Goal: Check status

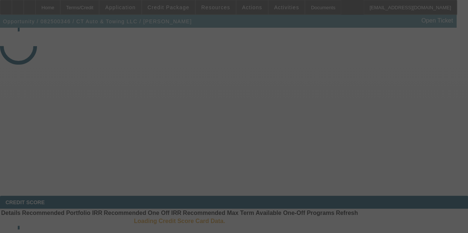
select select "3"
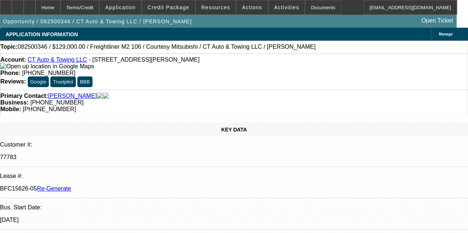
select select "0"
select select "3"
select select "0"
select select "6"
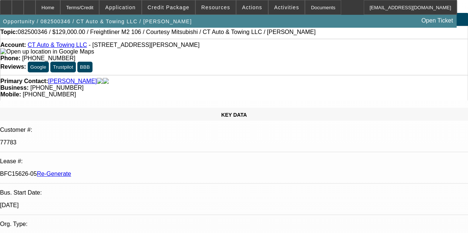
scroll to position [30, 0]
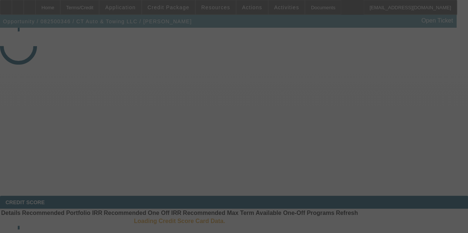
select select "3"
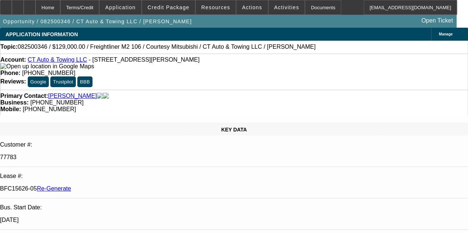
select select "0"
select select "3"
select select "0"
select select "6"
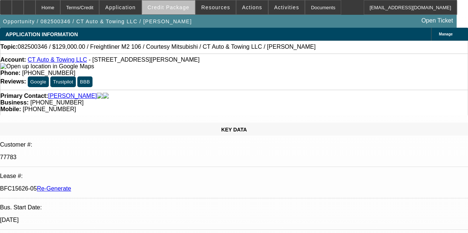
click at [179, 9] on span "Credit Package" at bounding box center [168, 7] width 42 height 6
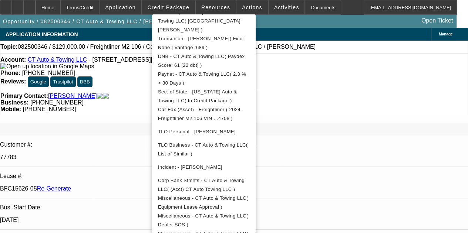
scroll to position [242, 0]
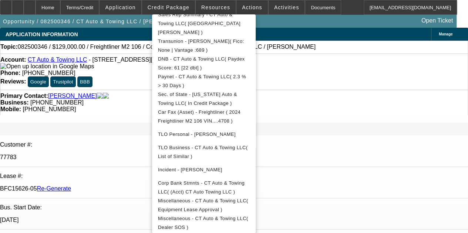
click at [367, 7] on div at bounding box center [234, 116] width 468 height 233
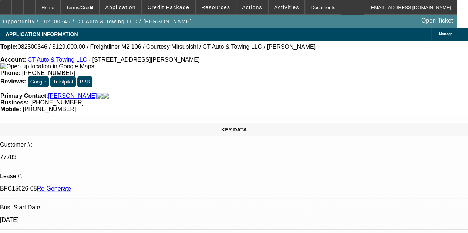
scroll to position [177, 0]
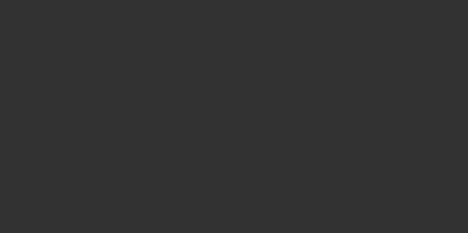
drag, startPoint x: 299, startPoint y: 4, endPoint x: 311, endPoint y: 77, distance: 73.8
click at [311, 77] on div at bounding box center [234, 116] width 468 height 233
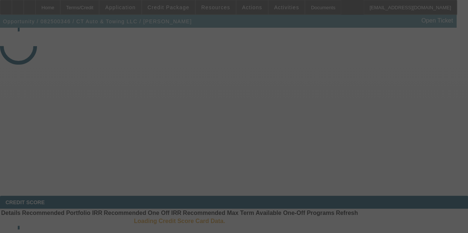
select select "3"
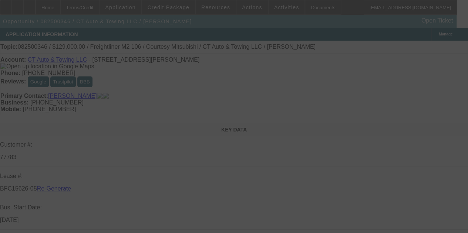
select select "0"
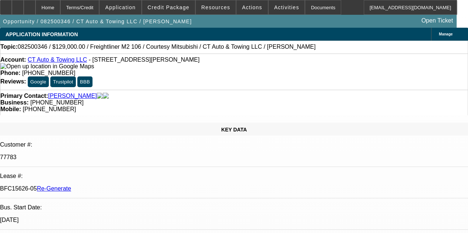
select select "0"
select select "3"
select select "0"
select select "6"
